Goal: Task Accomplishment & Management: Use online tool/utility

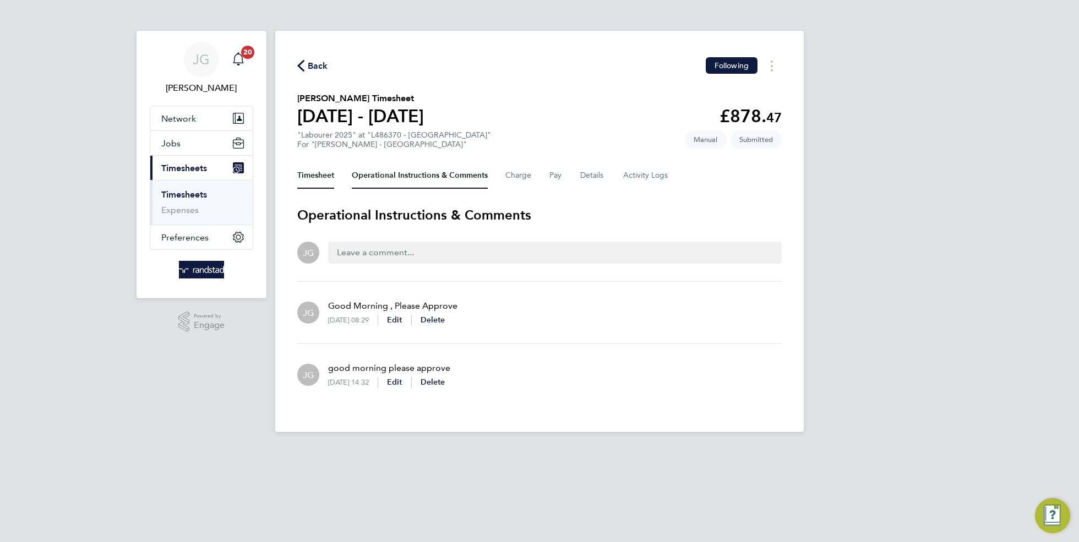
drag, startPoint x: 0, startPoint y: 0, endPoint x: 317, endPoint y: 184, distance: 366.4
click at [317, 184] on button "Timesheet" at bounding box center [315, 175] width 37 height 26
